Goal: Task Accomplishment & Management: Use online tool/utility

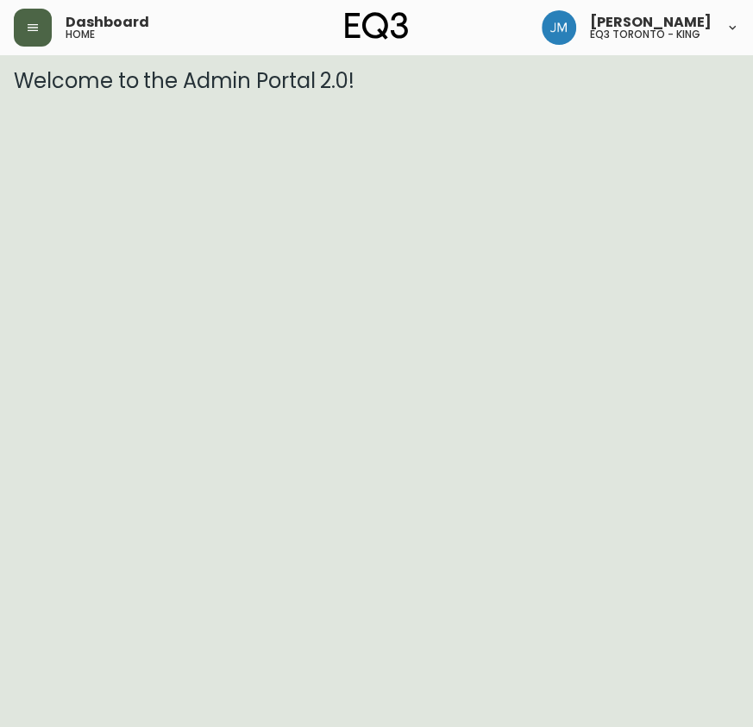
click at [26, 22] on icon "button" at bounding box center [33, 28] width 14 height 14
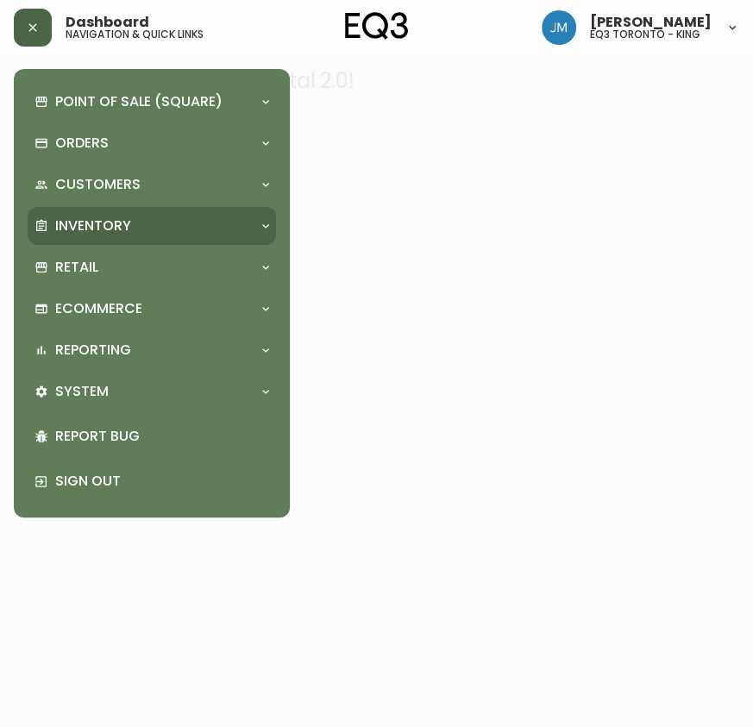
click at [78, 225] on p "Inventory" at bounding box center [93, 225] width 76 height 19
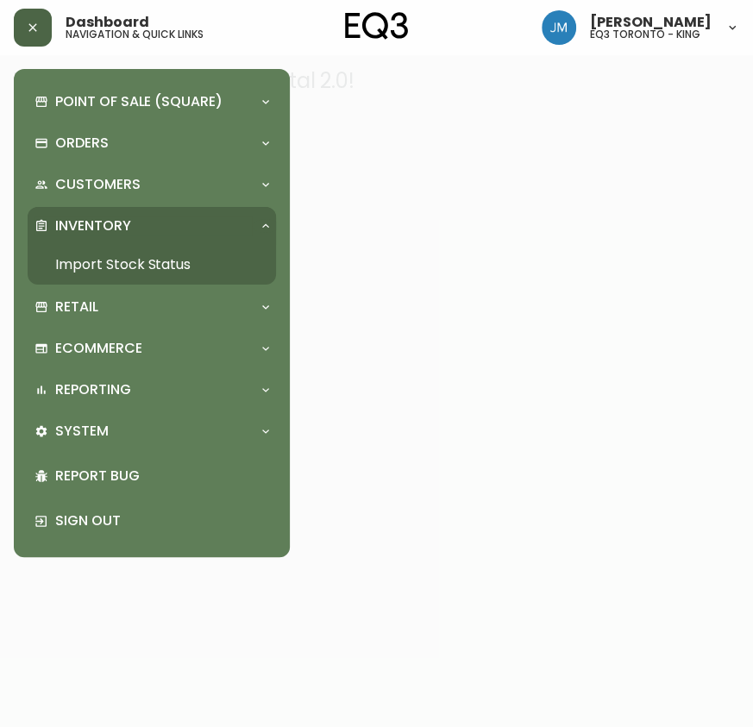
click at [106, 257] on link "Import Stock Status" at bounding box center [152, 265] width 248 height 40
